Goal: Task Accomplishment & Management: Manage account settings

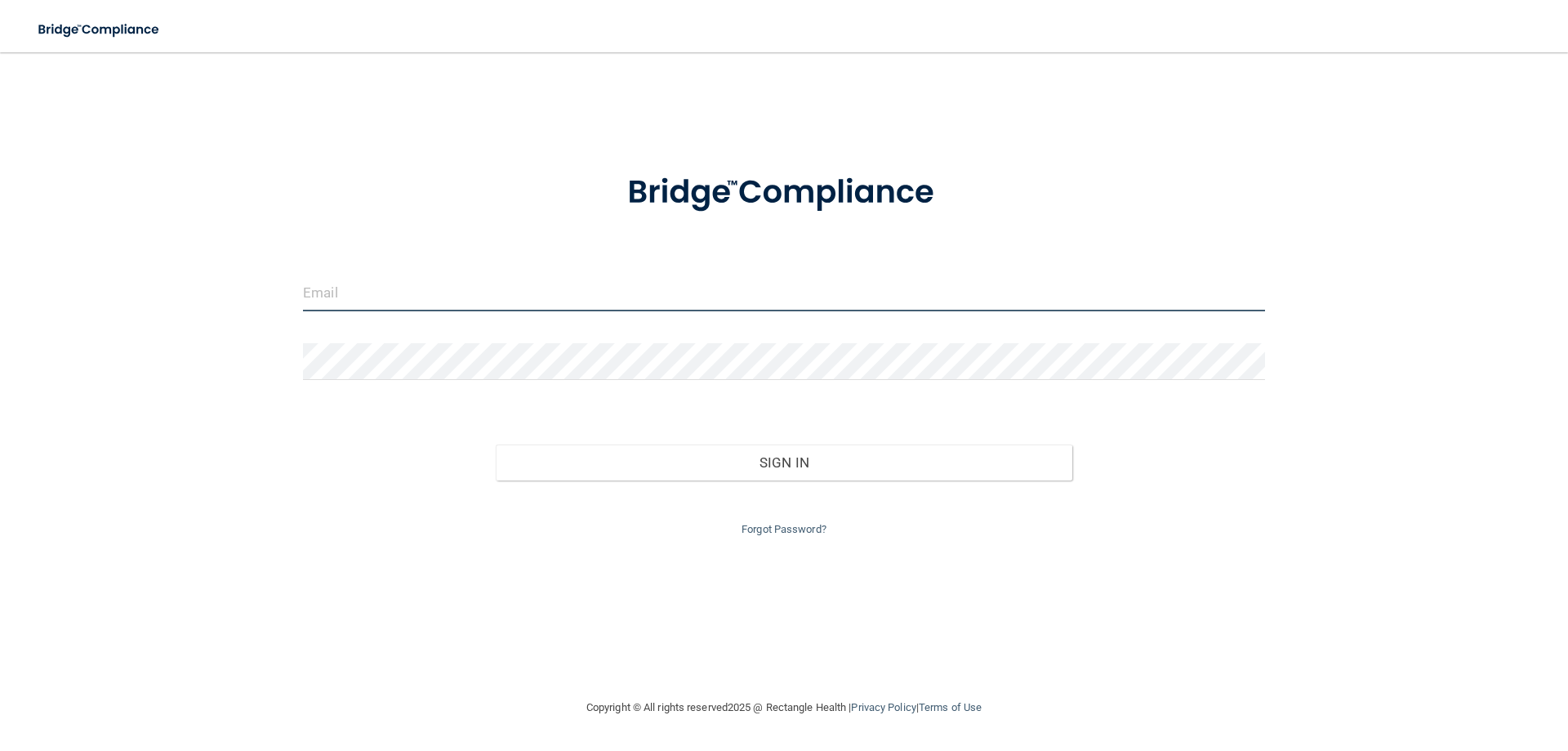
click at [457, 298] on input "email" at bounding box center [784, 293] width 962 height 37
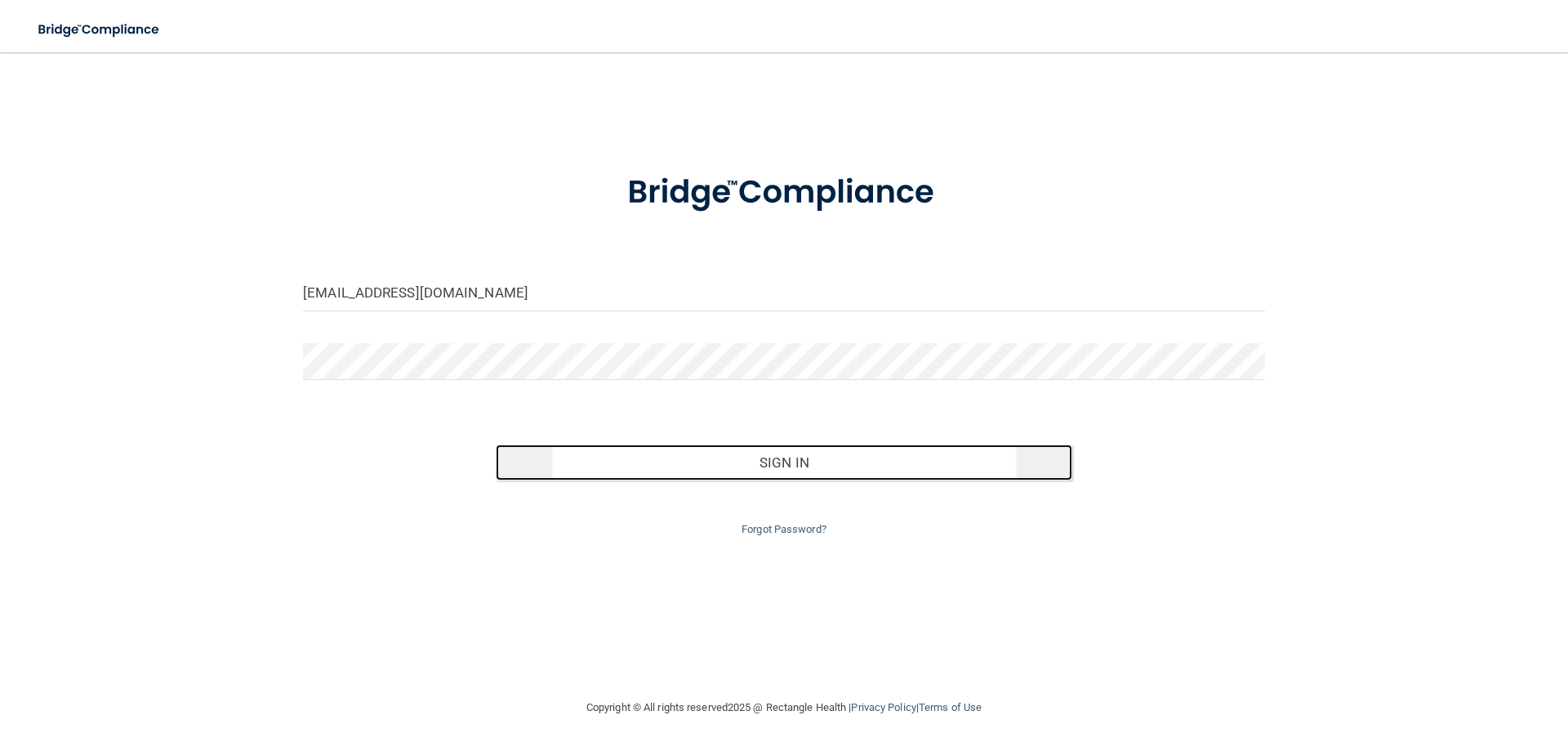
click at [719, 456] on button "Sign In" at bounding box center [784, 462] width 578 height 36
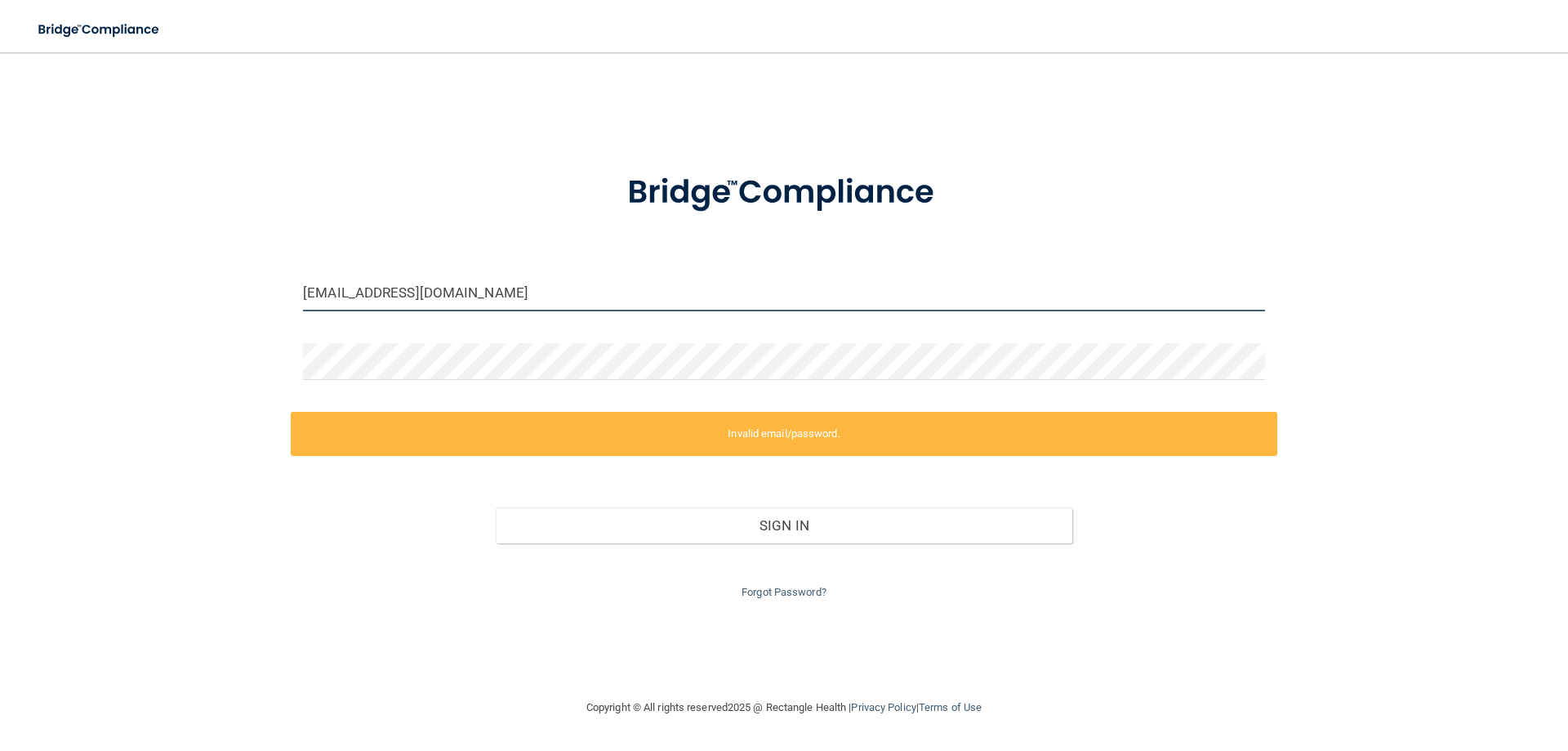
drag, startPoint x: 522, startPoint y: 294, endPoint x: 90, endPoint y: 296, distance: 432.0
click at [90, 296] on div "shivsharmadds@gmail.com Invalid email/password. You don't have permission to ac…" at bounding box center [784, 375] width 1503 height 613
paste input "paloaltooralhealth2"
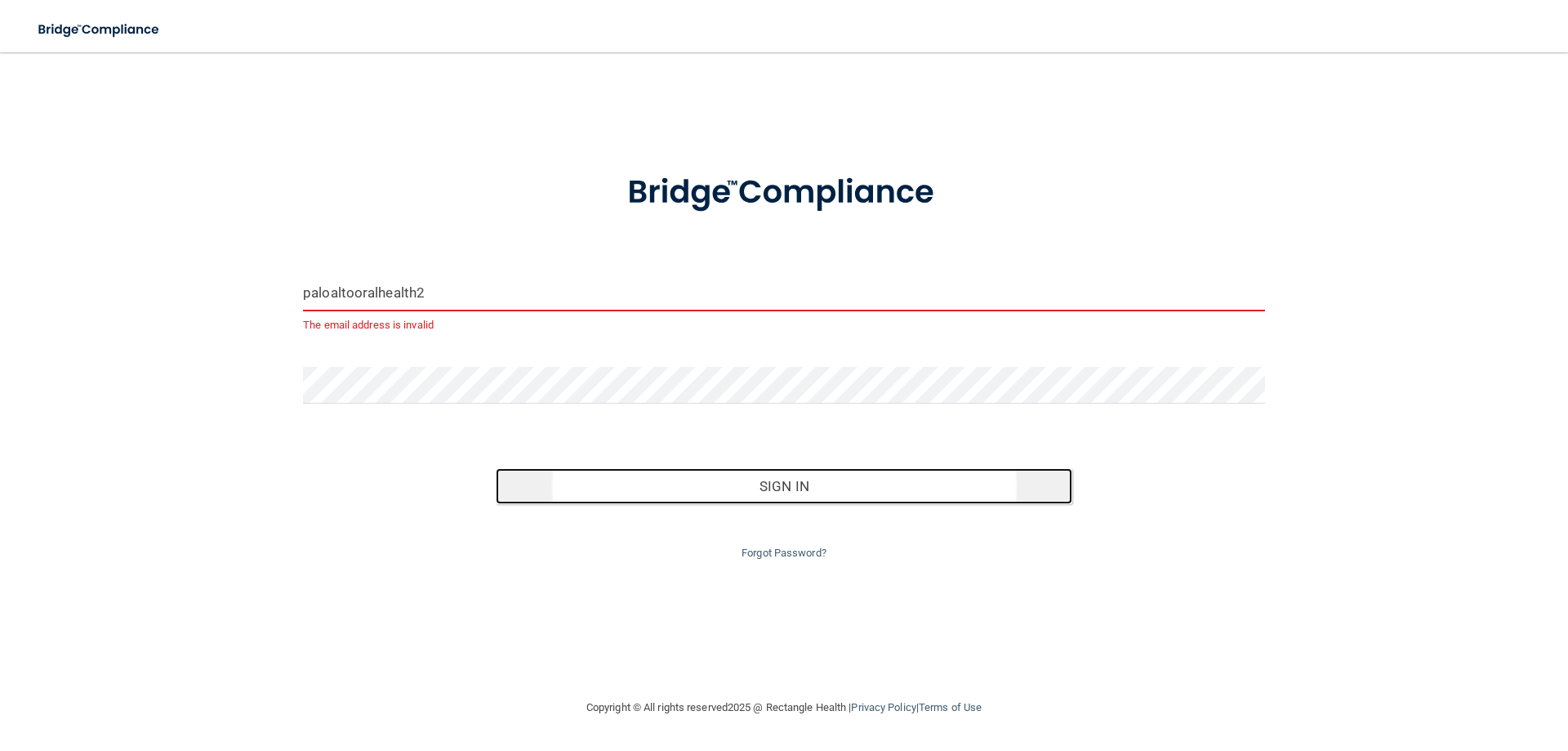
click at [794, 486] on button "Sign In" at bounding box center [784, 486] width 578 height 36
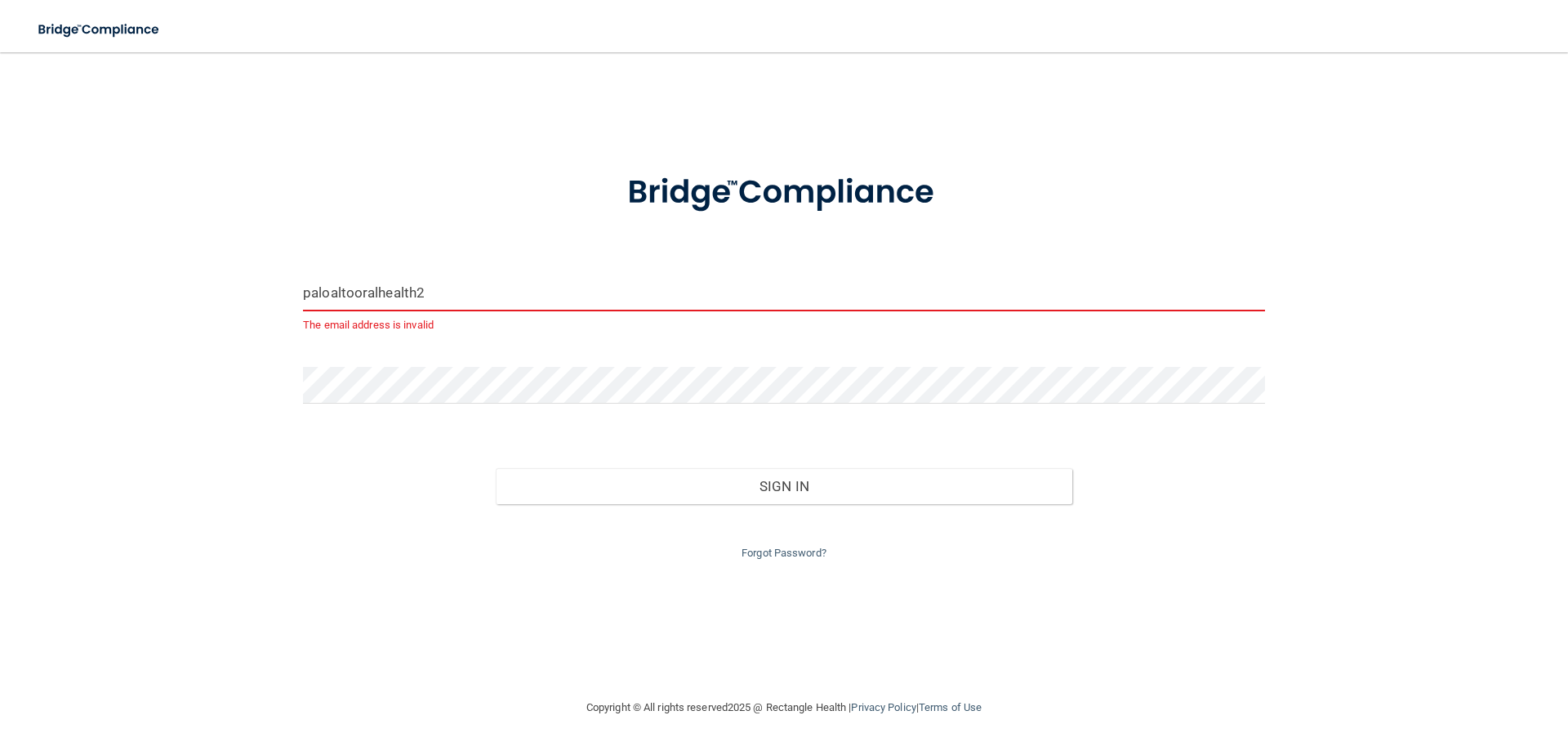
drag, startPoint x: 464, startPoint y: 290, endPoint x: 172, endPoint y: 282, distance: 292.1
click at [172, 282] on div "paloaltooralhealth2 The email address is invalid Invalid email/password. You do…" at bounding box center [784, 375] width 1503 height 613
paste input "email"
type input "paloaltooralhealth"
click at [250, 382] on div "paloaltooralhealth The email address is invalid Invalid email/password. You don…" at bounding box center [784, 375] width 1503 height 613
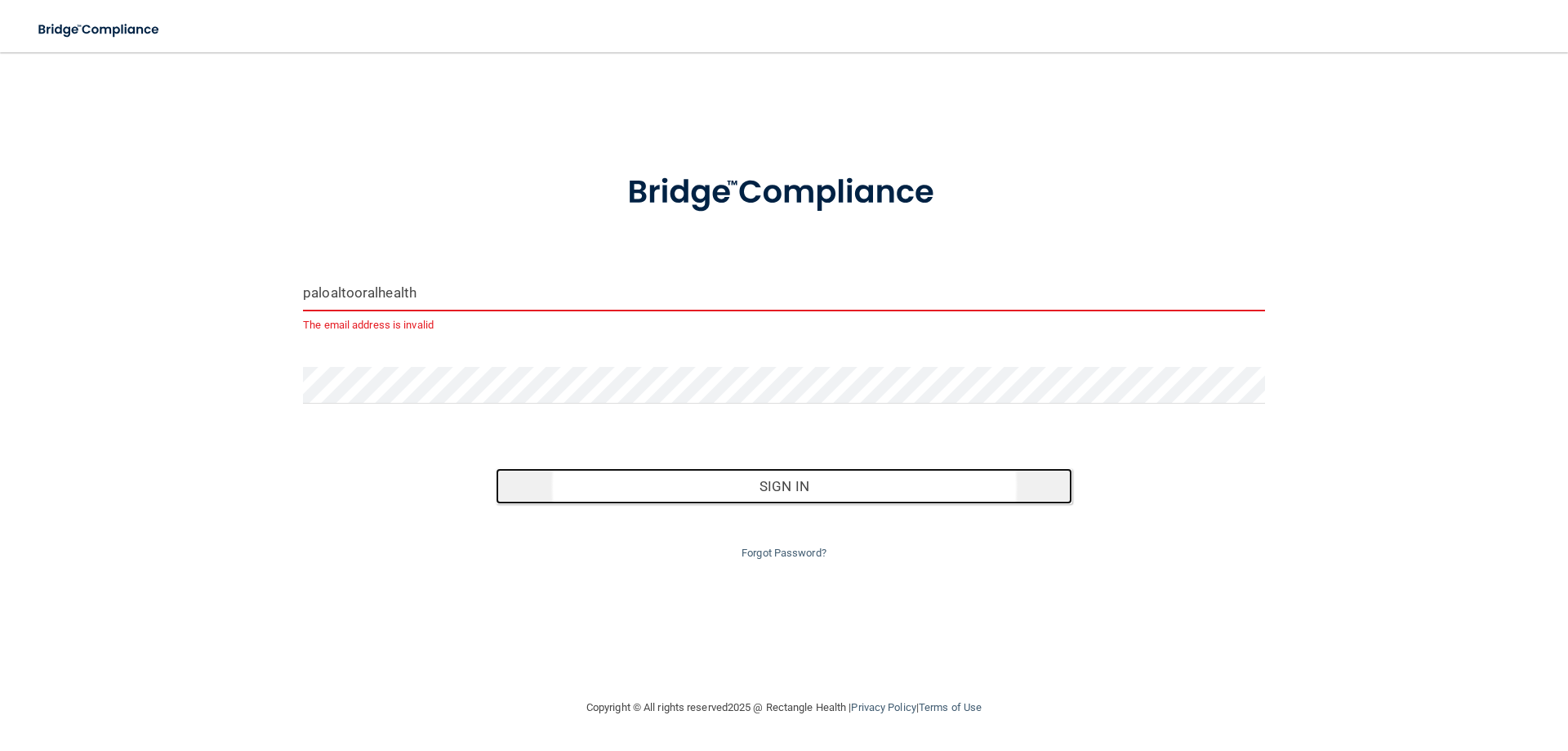
click at [788, 494] on button "Sign In" at bounding box center [784, 486] width 578 height 36
click at [785, 484] on button "Sign In" at bounding box center [784, 486] width 578 height 36
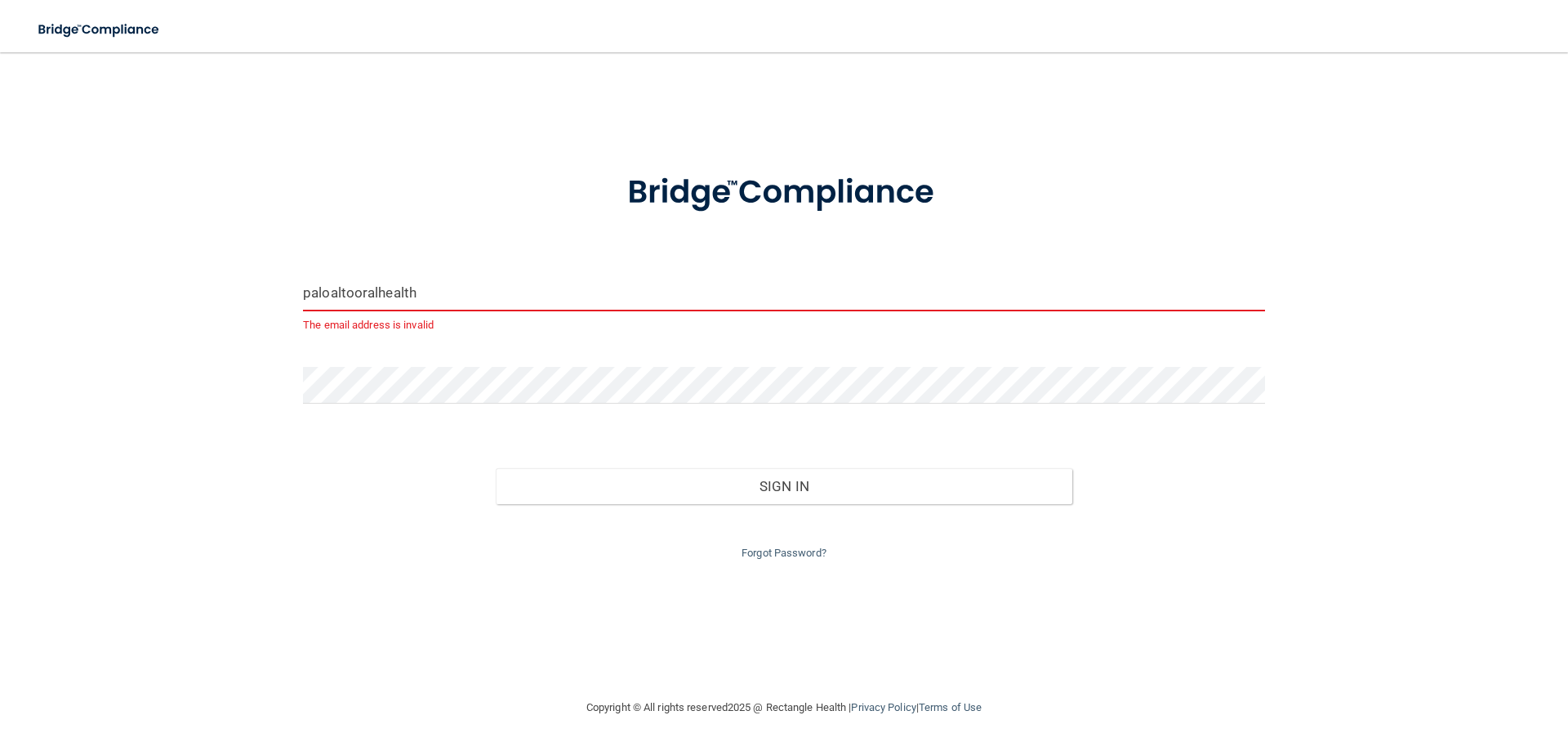
click at [512, 310] on input "paloaltooralhealth" at bounding box center [784, 293] width 962 height 37
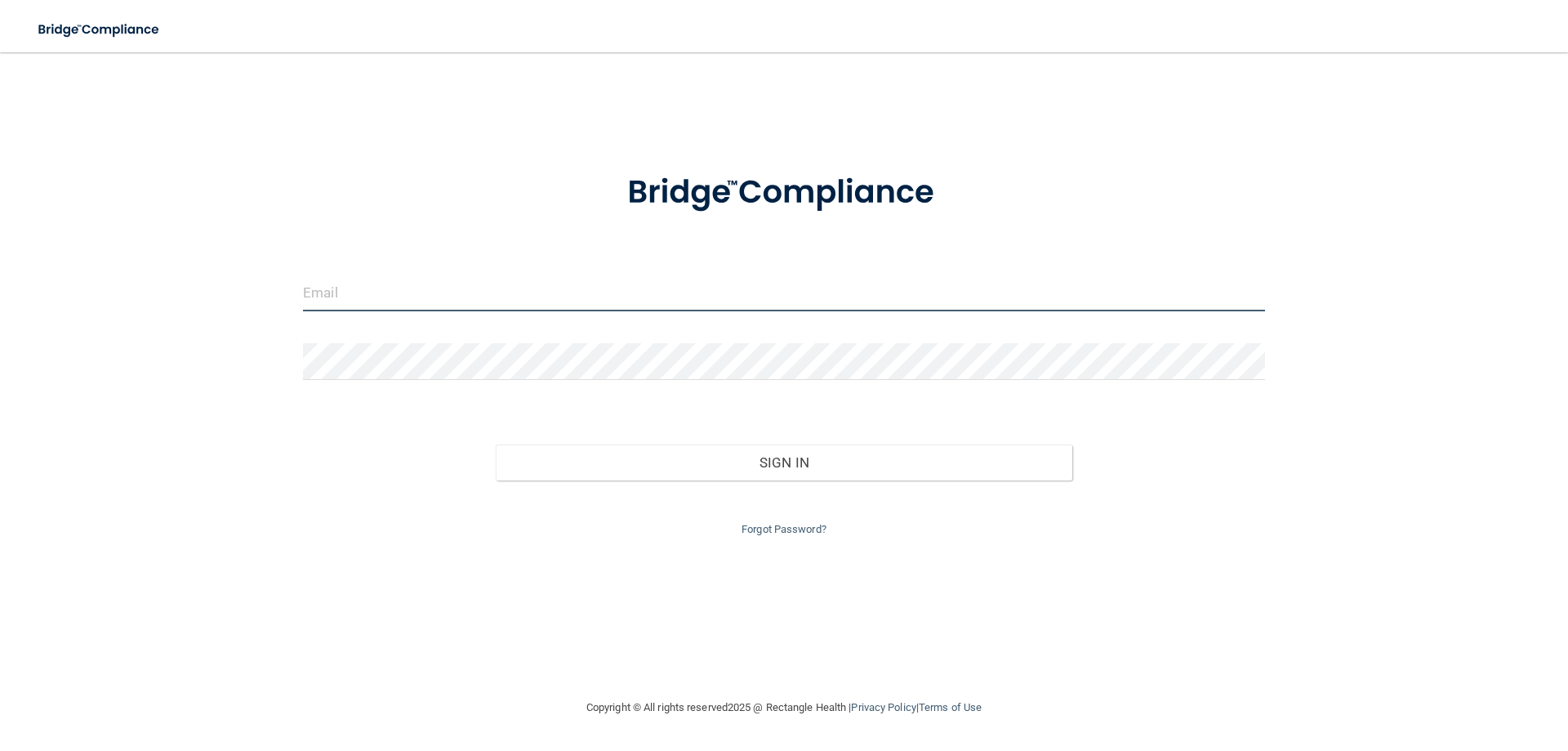
click at [699, 282] on input "email" at bounding box center [784, 293] width 962 height 37
